Goal: Transaction & Acquisition: Purchase product/service

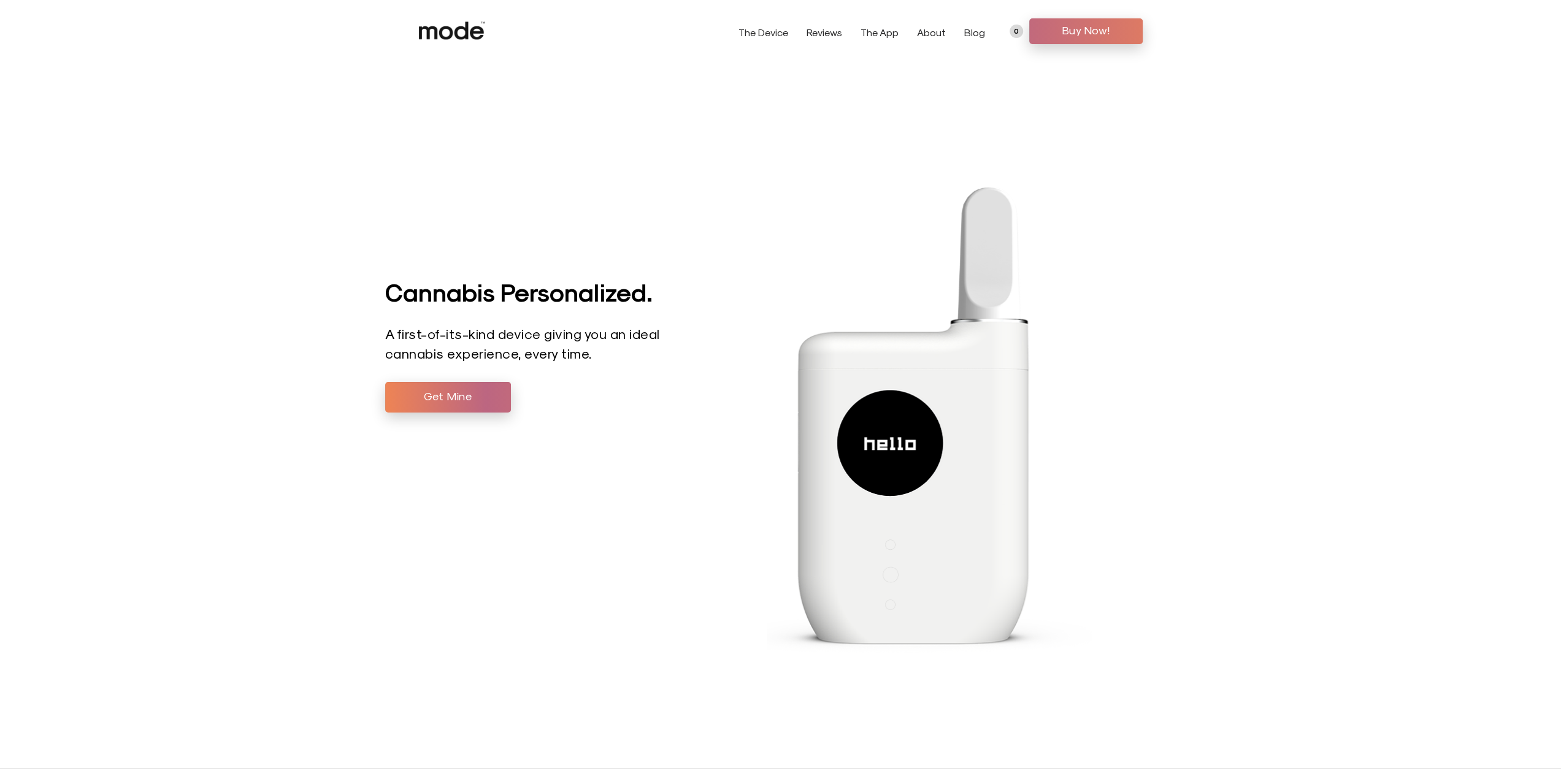
click at [1080, 30] on span "Buy Now!" at bounding box center [1086, 30] width 95 height 18
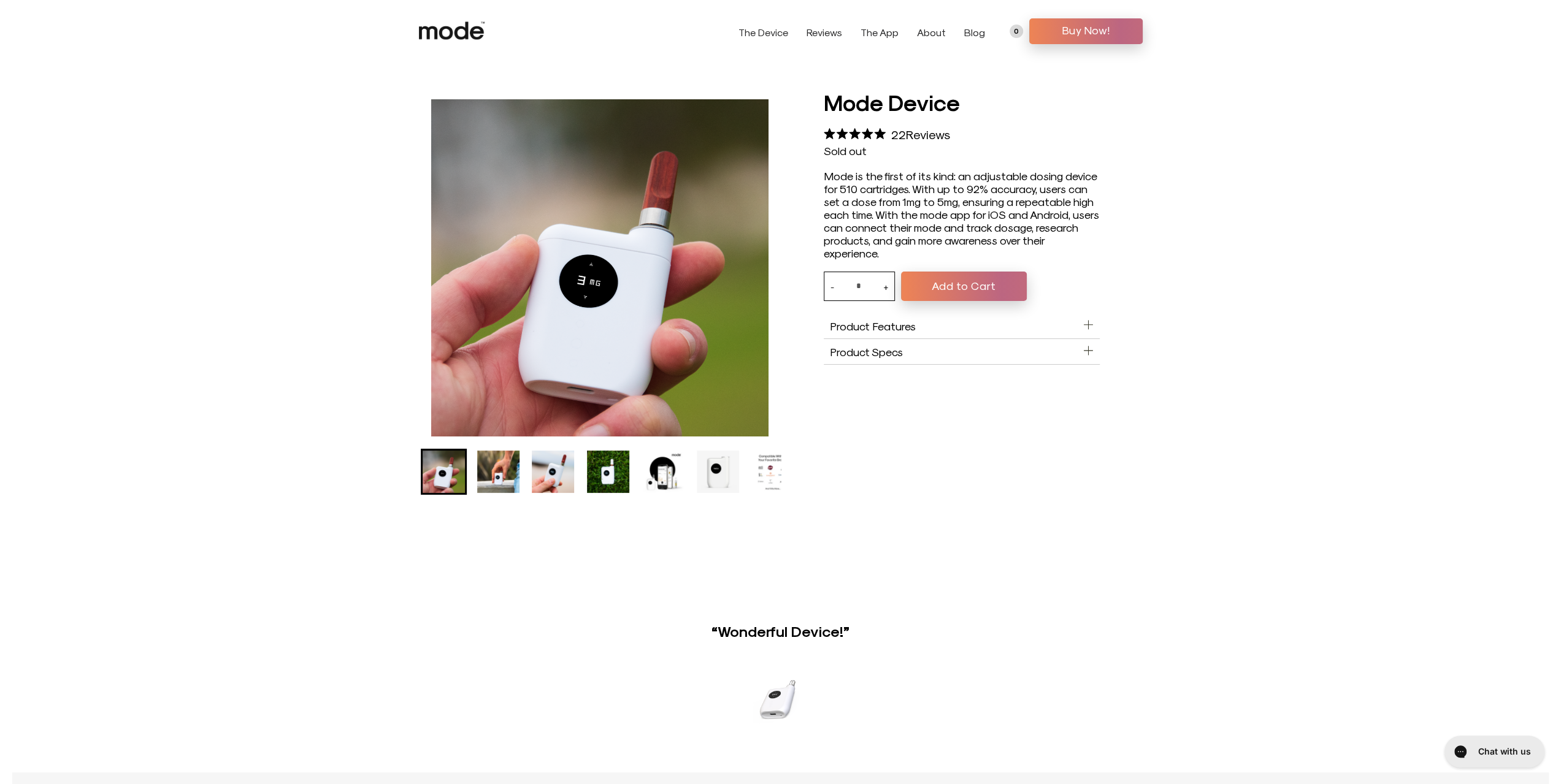
click at [605, 473] on img "Go to slide 4" at bounding box center [608, 471] width 42 height 42
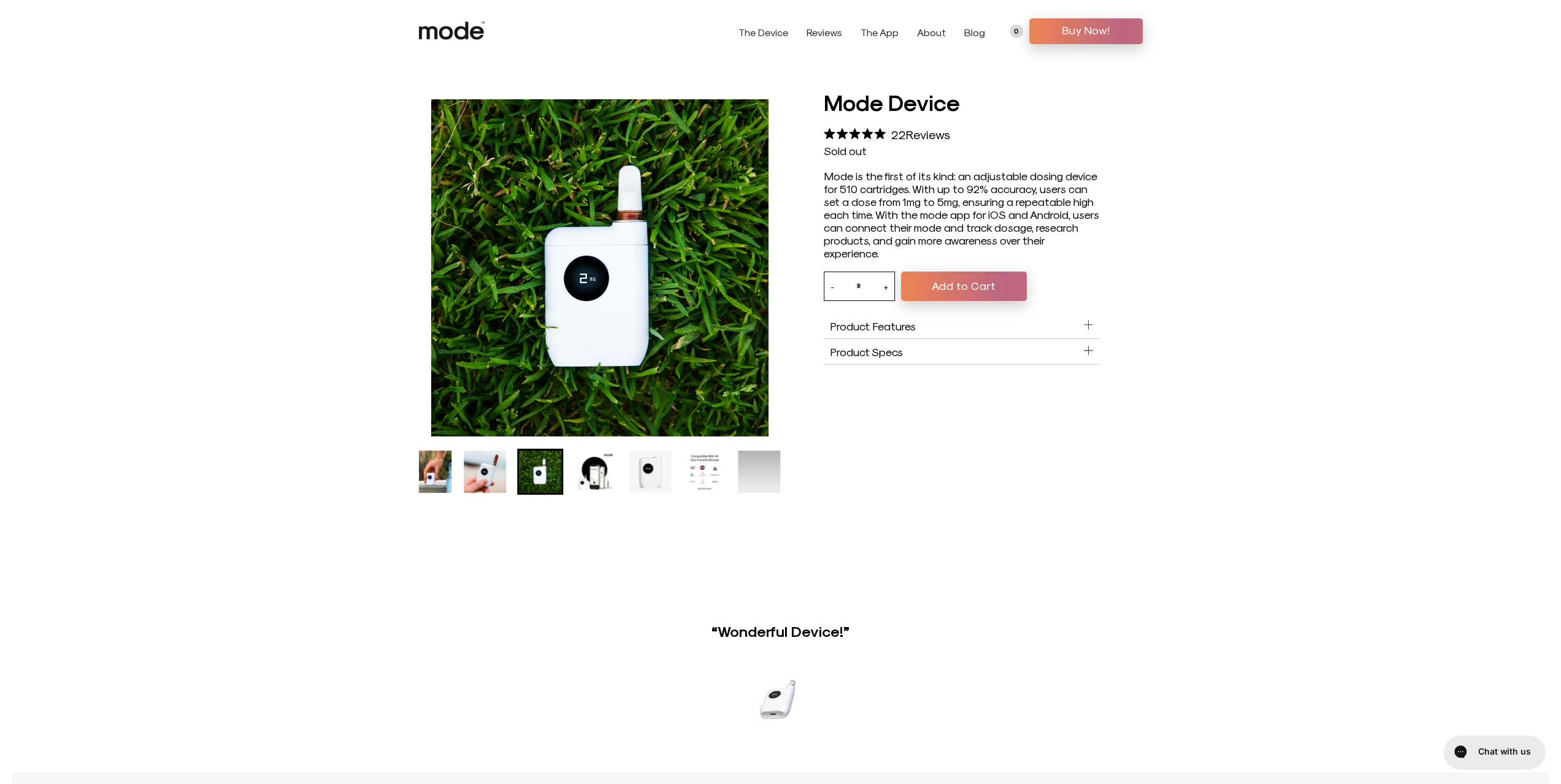
click at [547, 477] on img "Go to slide 4" at bounding box center [540, 471] width 42 height 42
click at [456, 478] on ul "Mode Device product thumbnail" at bounding box center [532, 472] width 362 height 46
click at [394, 475] on div at bounding box center [781, 300] width 809 height 426
click at [1061, 26] on span "Buy Now!" at bounding box center [1086, 30] width 95 height 18
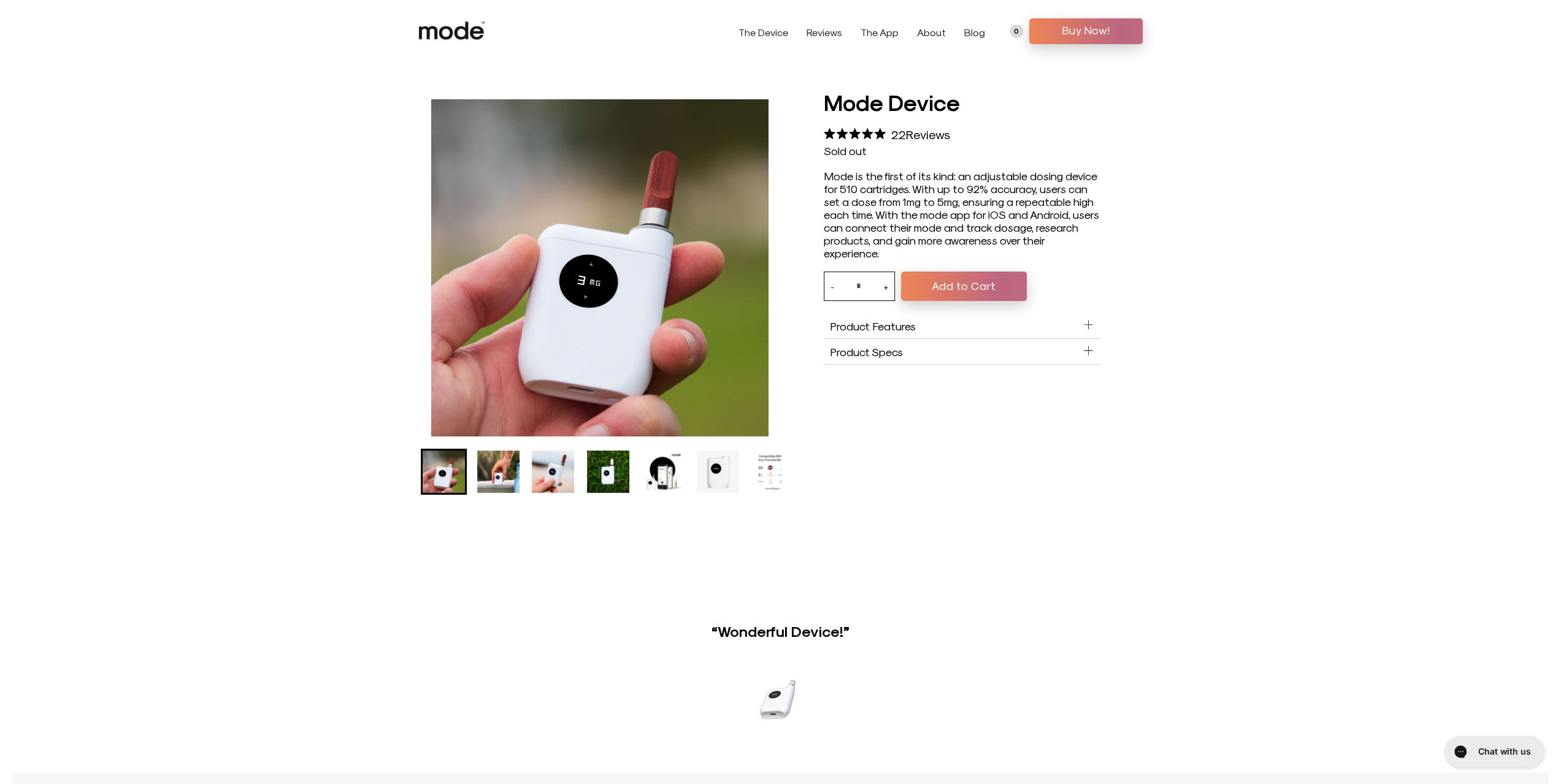
click at [963, 285] on button "Add to Cart" at bounding box center [963, 286] width 126 height 29
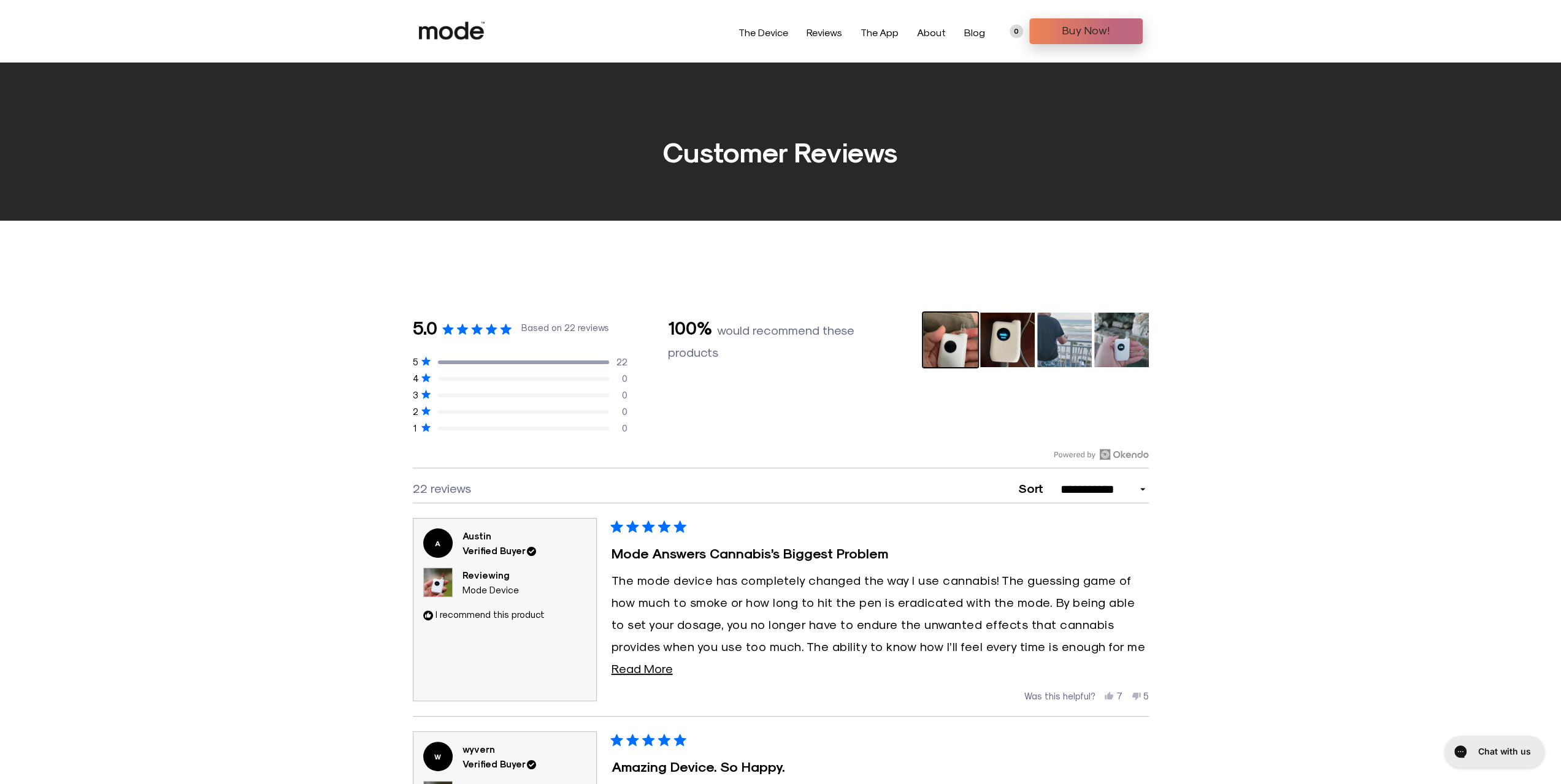
click at [948, 331] on img "Rated 5.0 out of 5 stars Based on 22 reviews" at bounding box center [950, 340] width 57 height 57
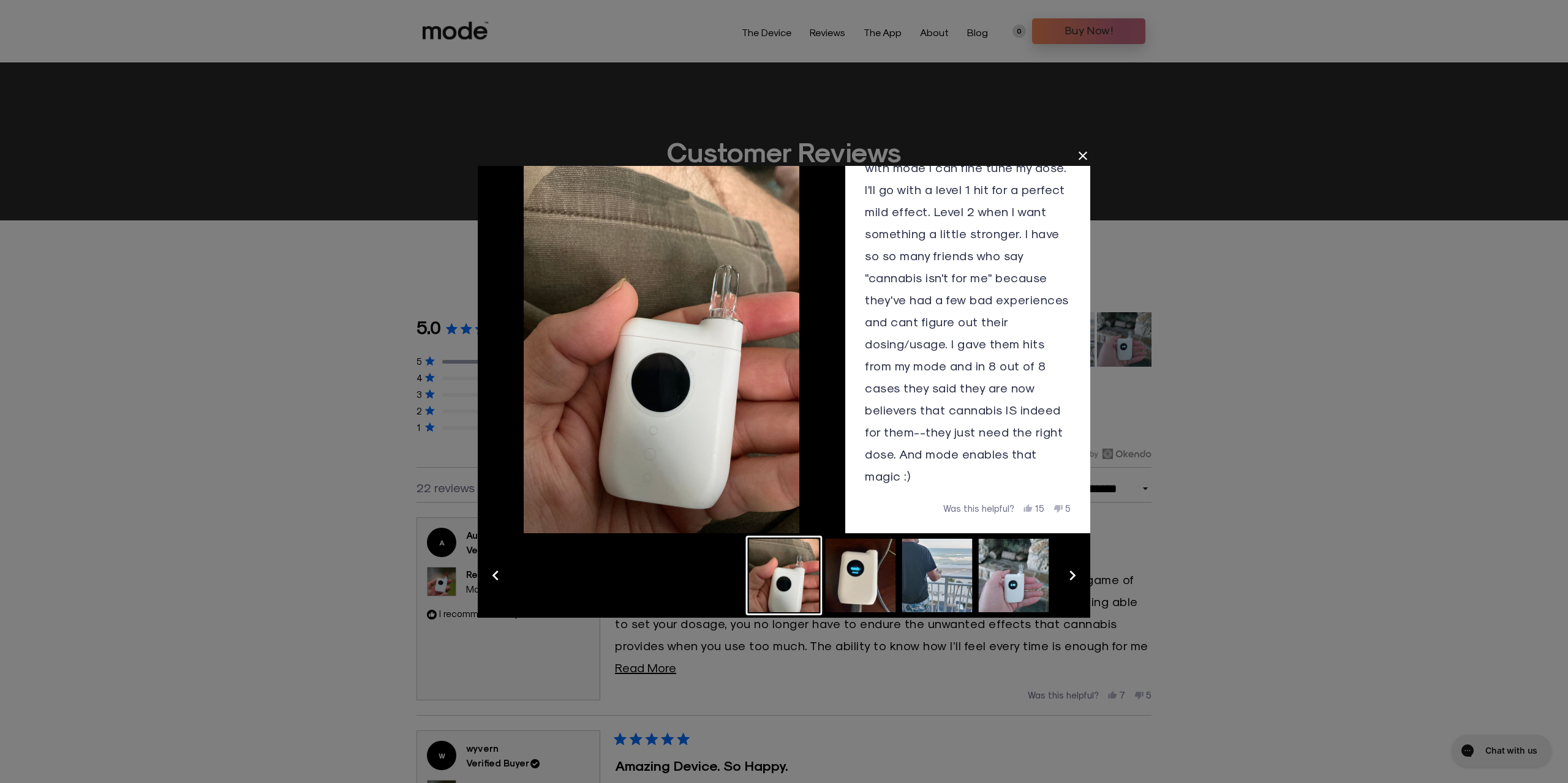
scroll to position [289, 0]
click at [861, 576] on button "Slide 2" at bounding box center [861, 575] width 77 height 79
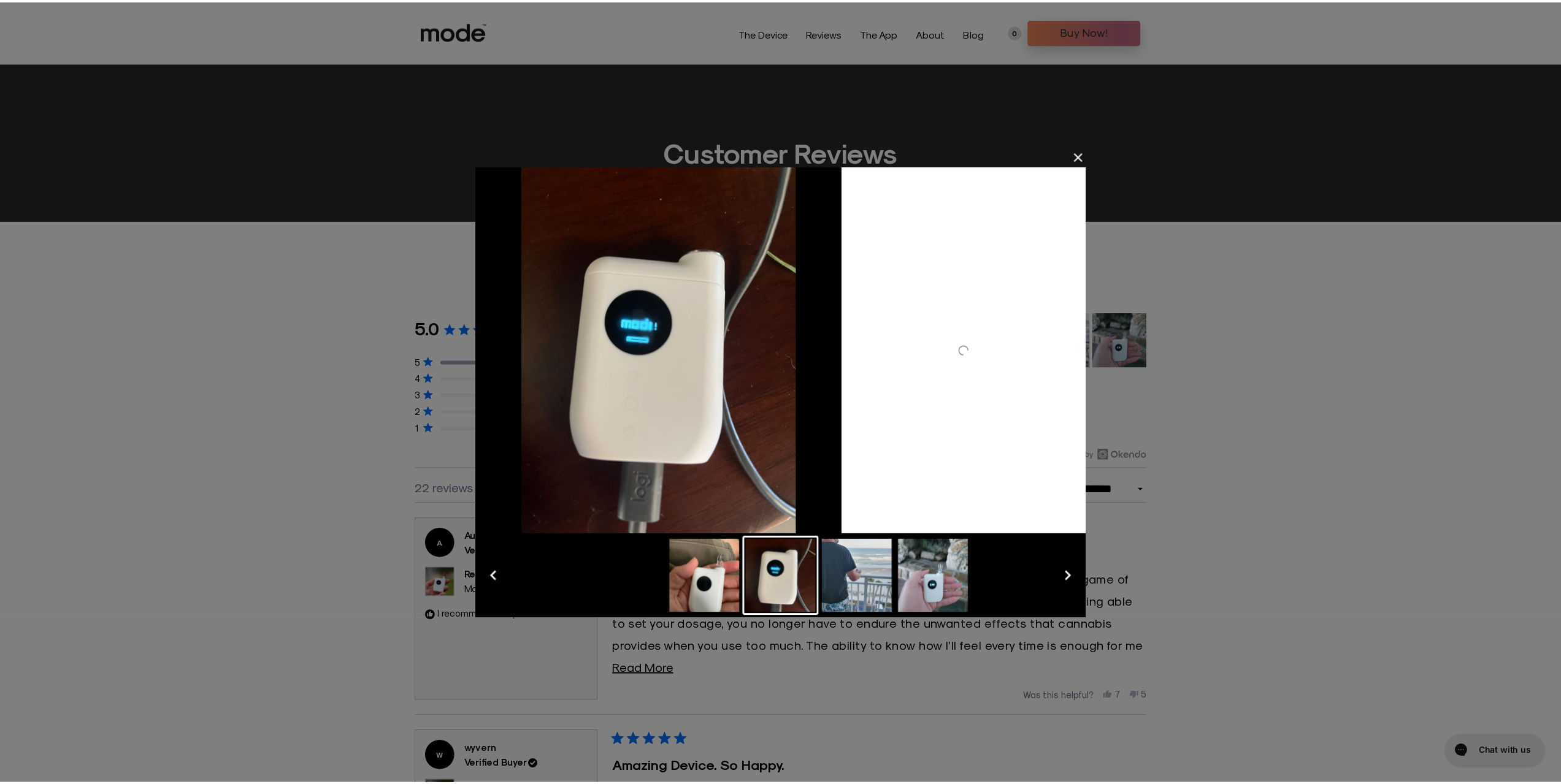
scroll to position [0, 0]
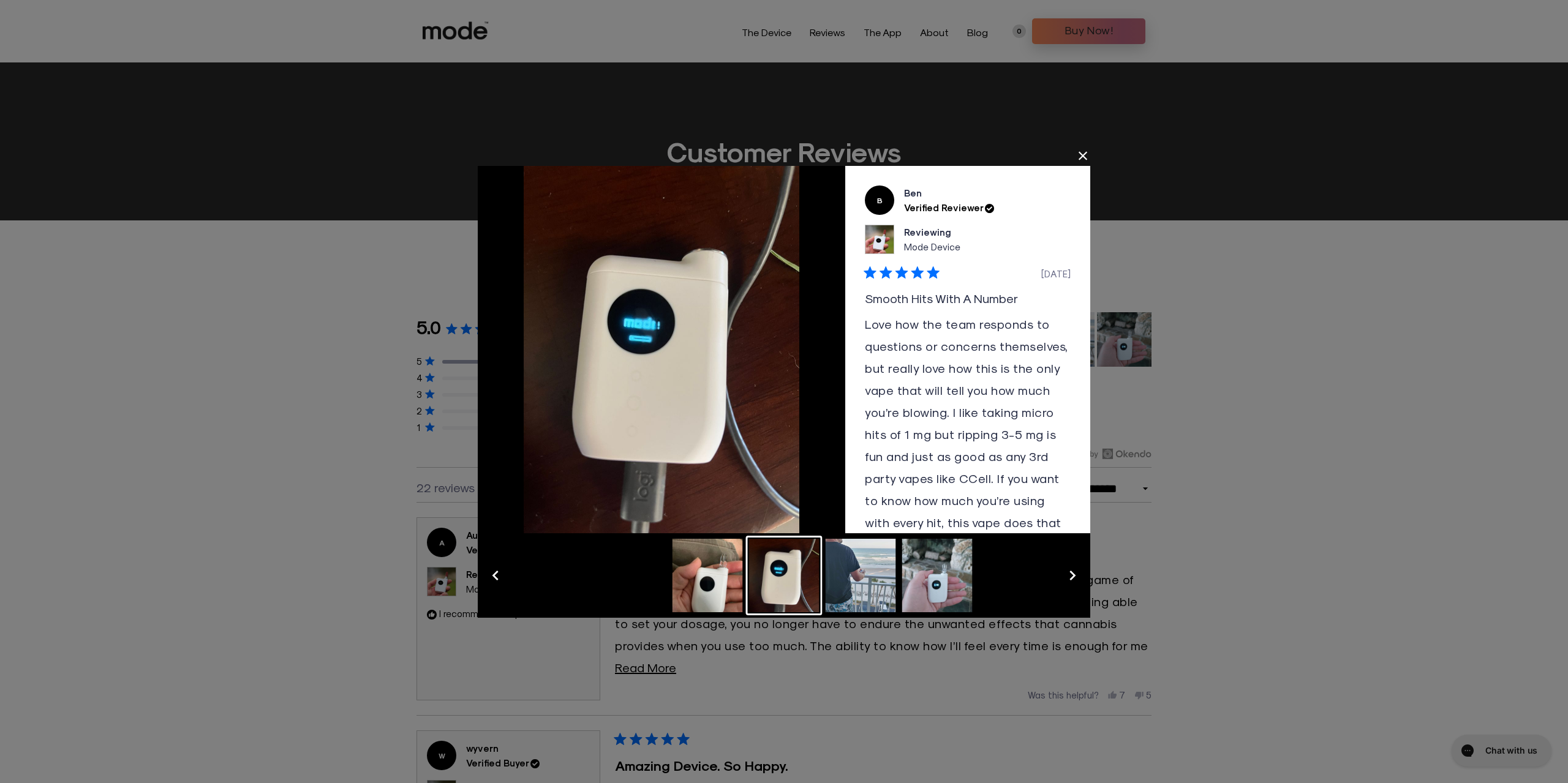
click at [845, 575] on button "Slide 3" at bounding box center [861, 575] width 77 height 79
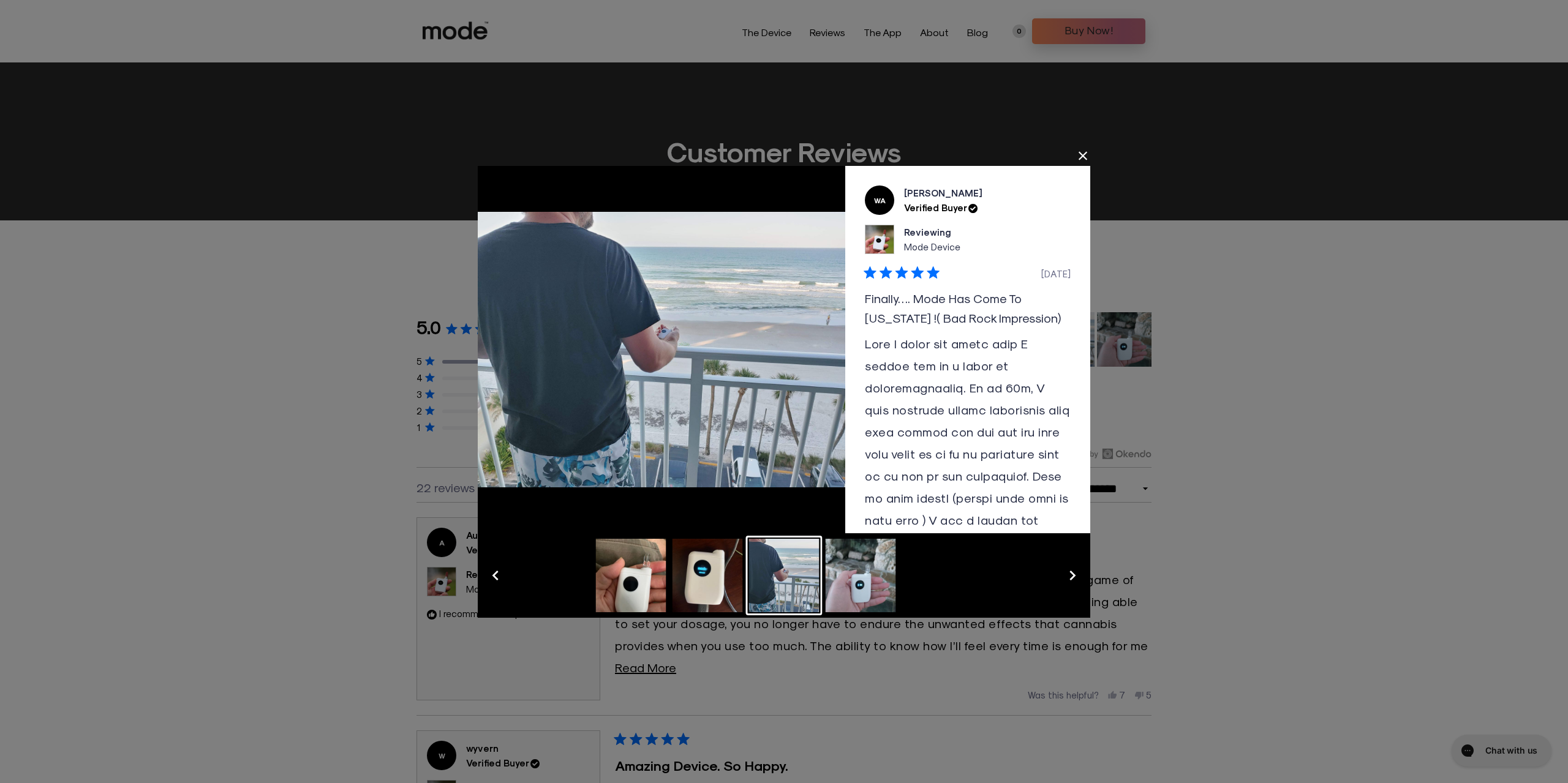
click at [851, 577] on button "Slide 4" at bounding box center [861, 575] width 77 height 79
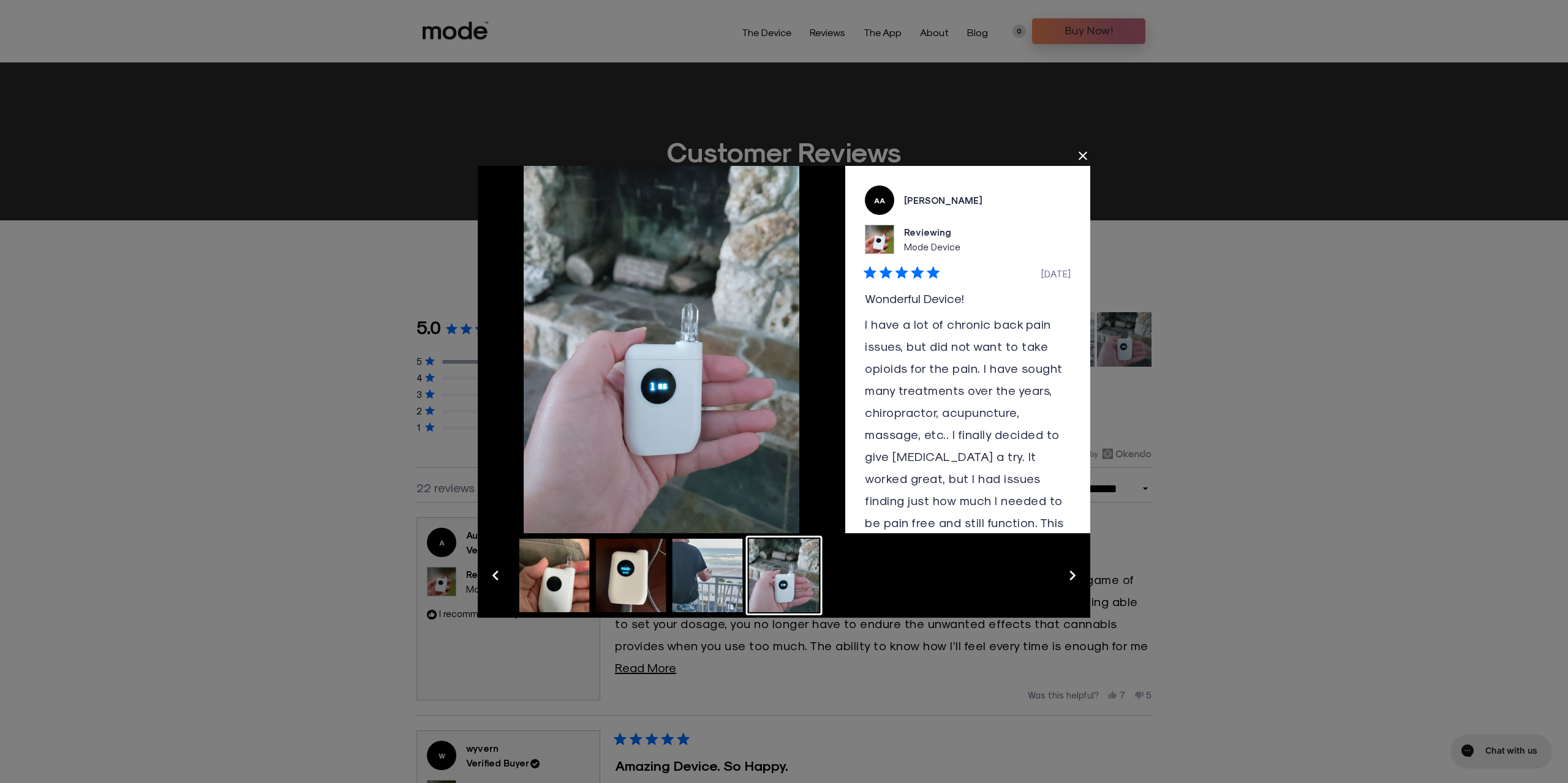
click at [1077, 155] on button "Close Dialog" at bounding box center [1083, 156] width 19 height 19
